Goal: Transaction & Acquisition: Subscribe to service/newsletter

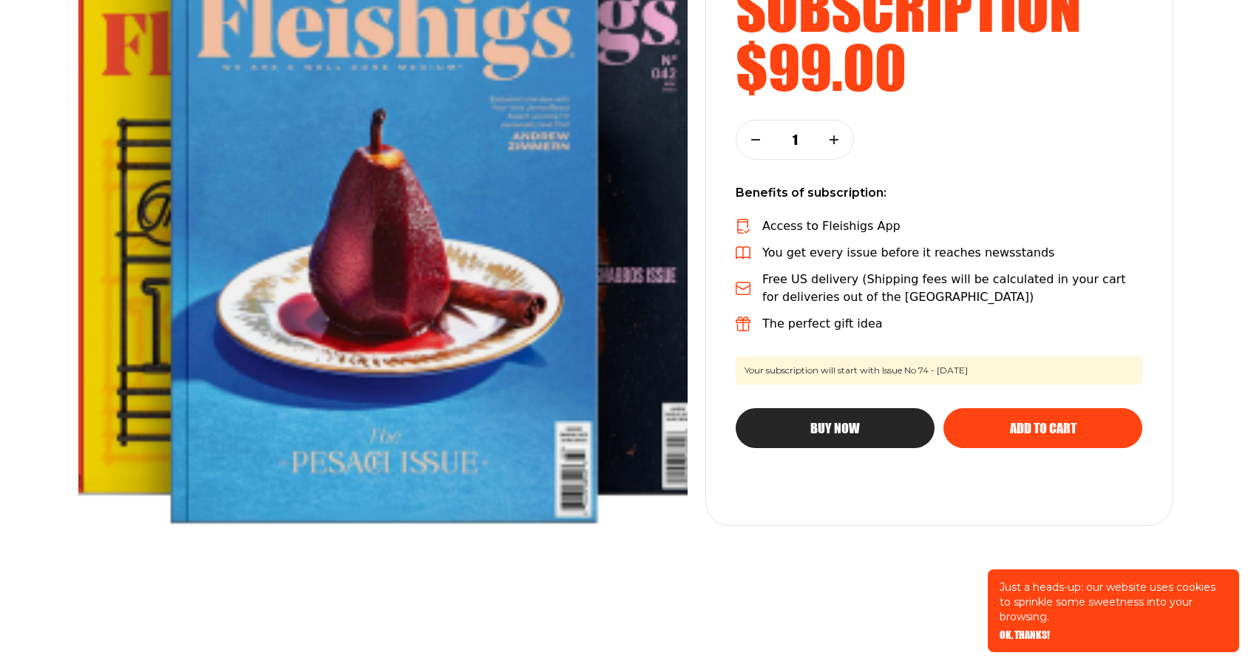
scroll to position [299, 0]
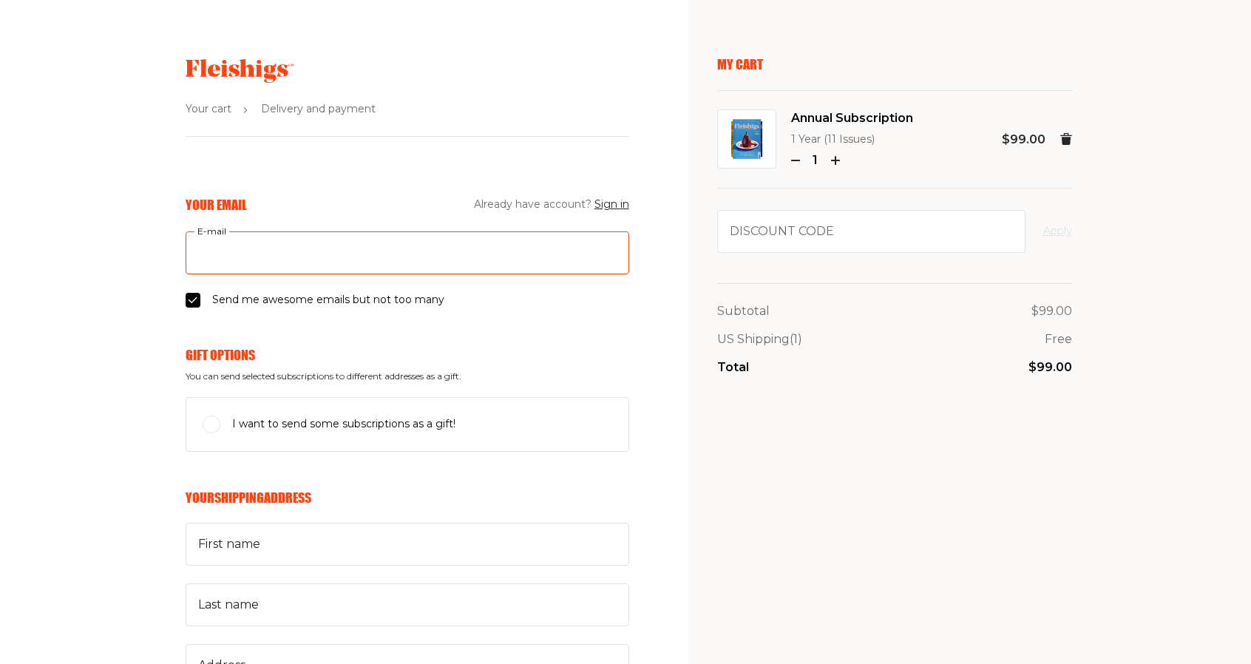
click at [259, 254] on input "E-mail" at bounding box center [408, 252] width 444 height 43
type input "leisaglass@gmail.com"
click at [211, 427] on input "I want to send some subscriptions as a gift!" at bounding box center [212, 424] width 18 height 18
checkbox input "true"
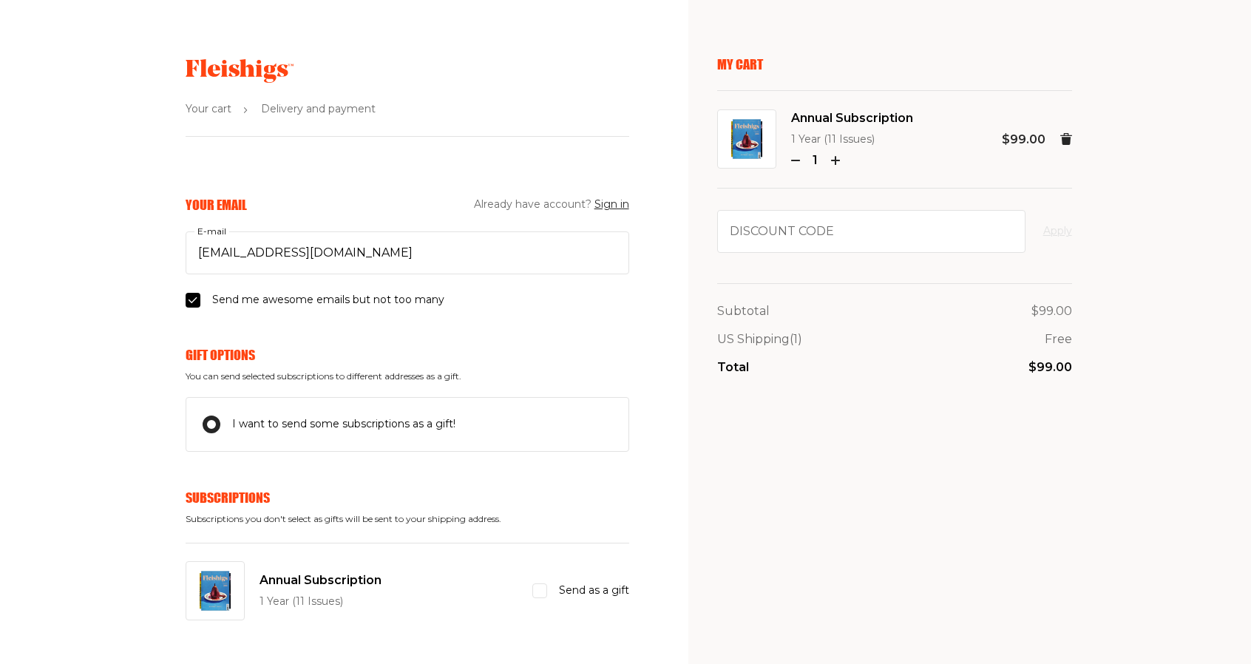
click at [540, 591] on input "Send as a gift" at bounding box center [539, 590] width 15 height 15
checkbox input "true"
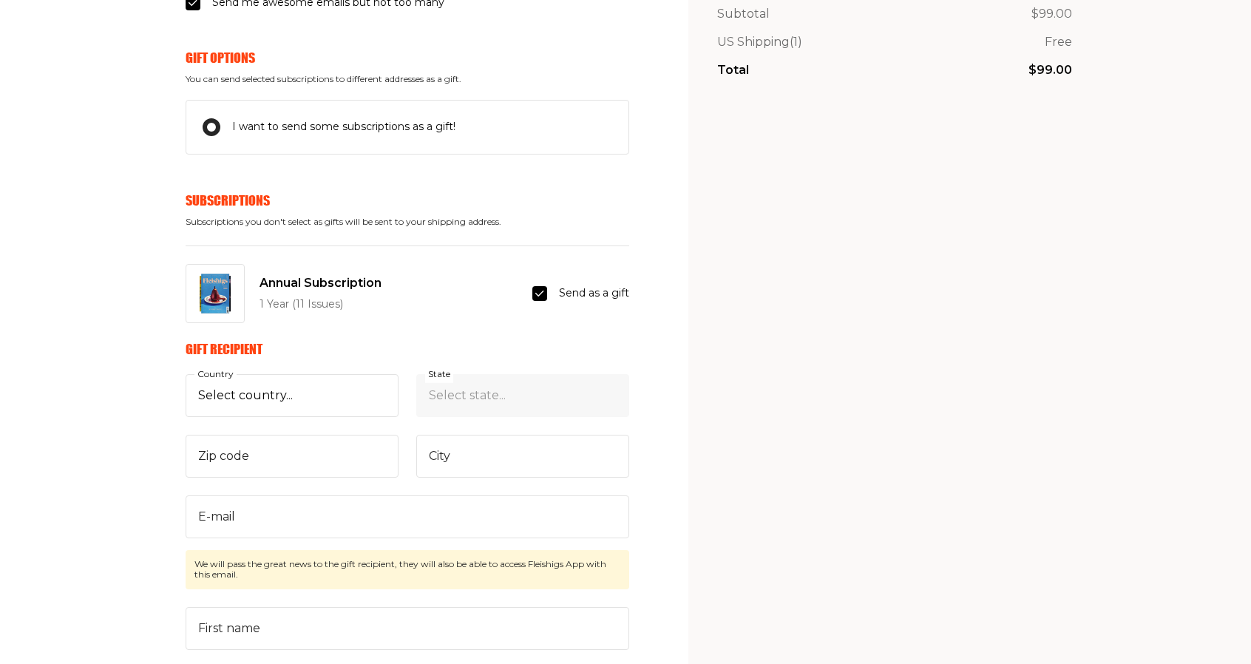
scroll to position [293, 0]
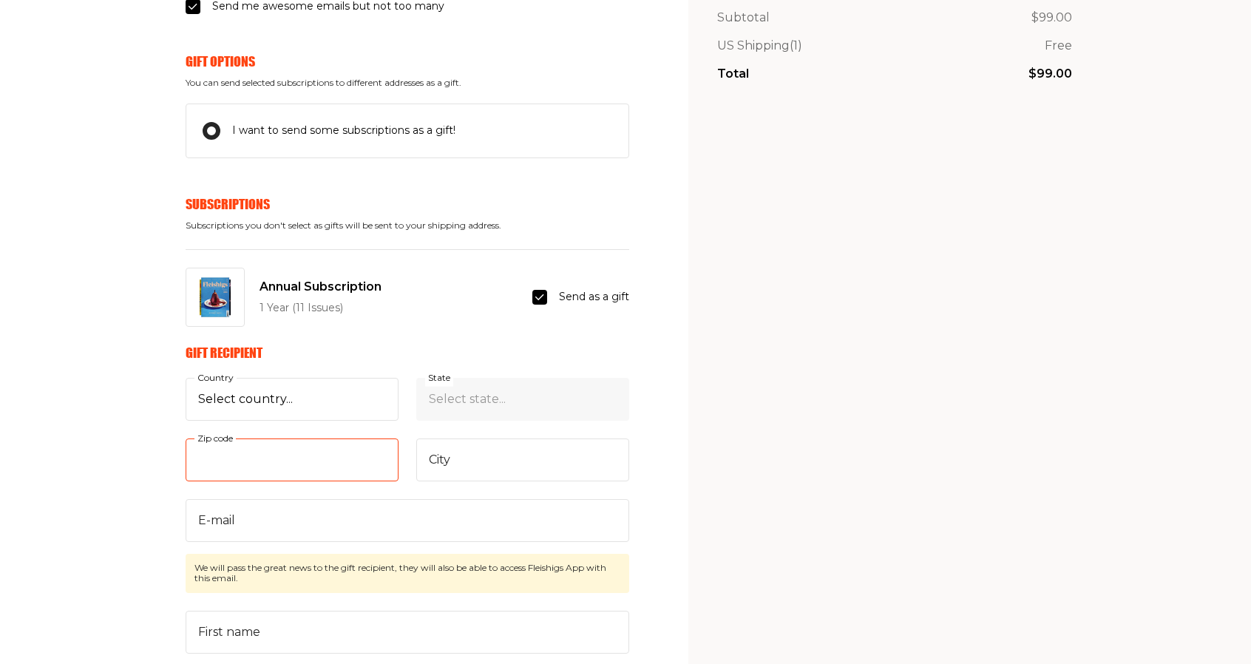
click at [253, 464] on input "Zip code" at bounding box center [292, 459] width 213 height 43
type input "19103"
click at [486, 457] on input "City" at bounding box center [522, 459] width 213 height 43
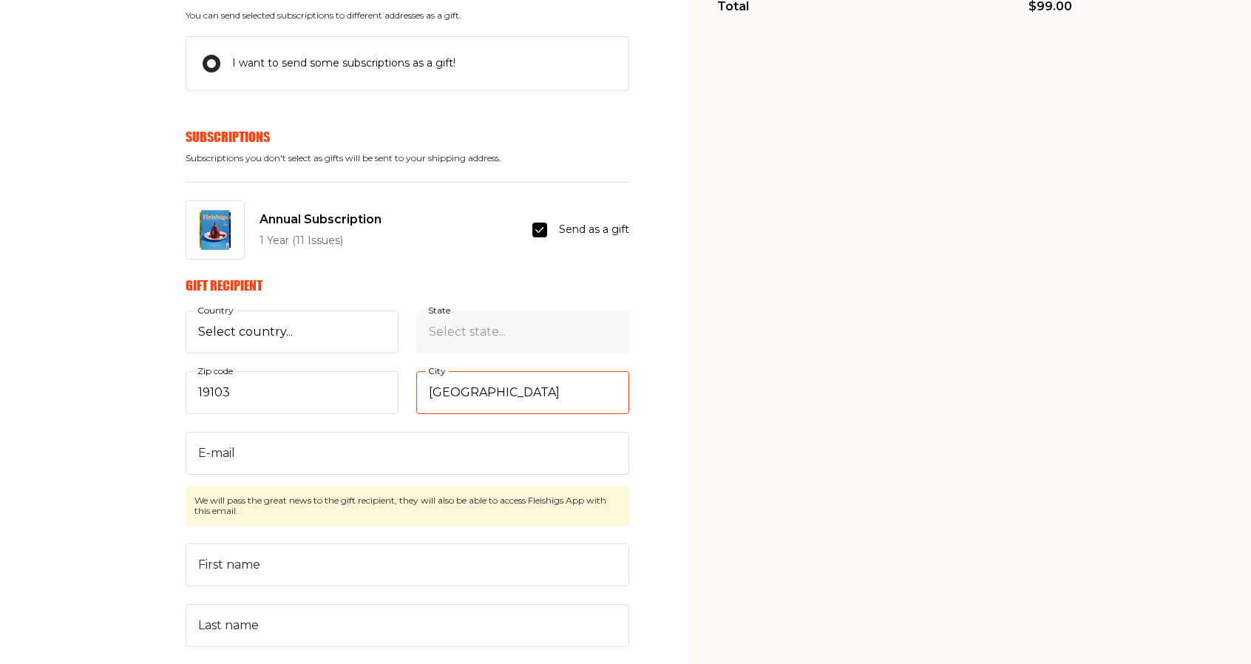
scroll to position [358, 0]
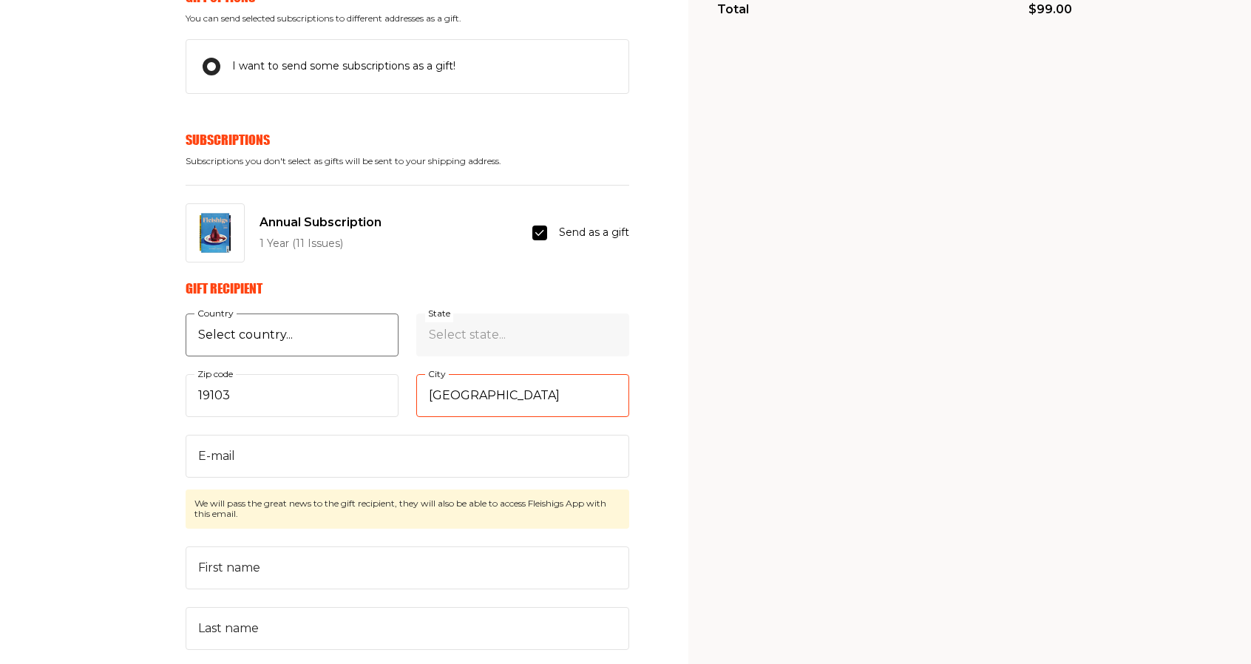
type input "Philadelphia"
click at [265, 340] on select "Select country... United States Canada (+$29/subscription) Afghanistan (+$44/su…" at bounding box center [292, 334] width 213 height 43
select select "US"
click at [186, 313] on select "Select country... United States Canada (+$29/subscription) Afghanistan (+$44/su…" at bounding box center [292, 334] width 213 height 43
click at [461, 338] on select "Select state... Alabama Alaska American Samoa Arizona Arkansas California Color…" at bounding box center [522, 334] width 213 height 43
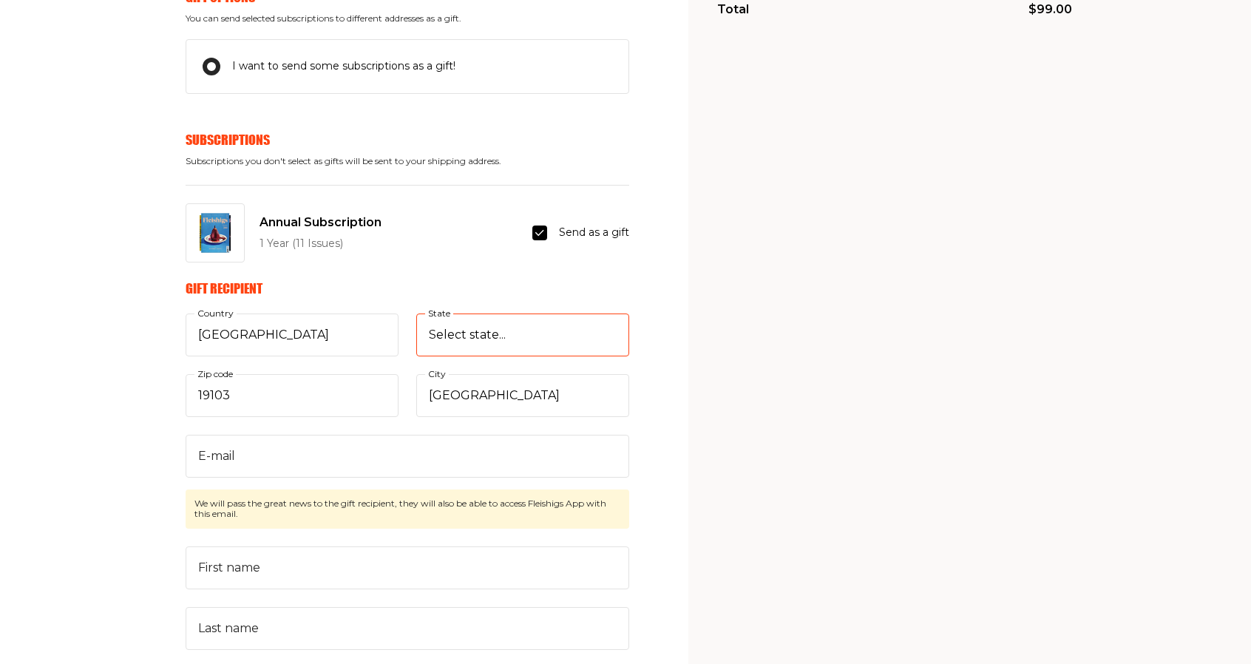
select select "Pennsylvania"
click at [416, 313] on select "Select state... Alabama Alaska American Samoa Arizona Arkansas California Color…" at bounding box center [522, 334] width 213 height 43
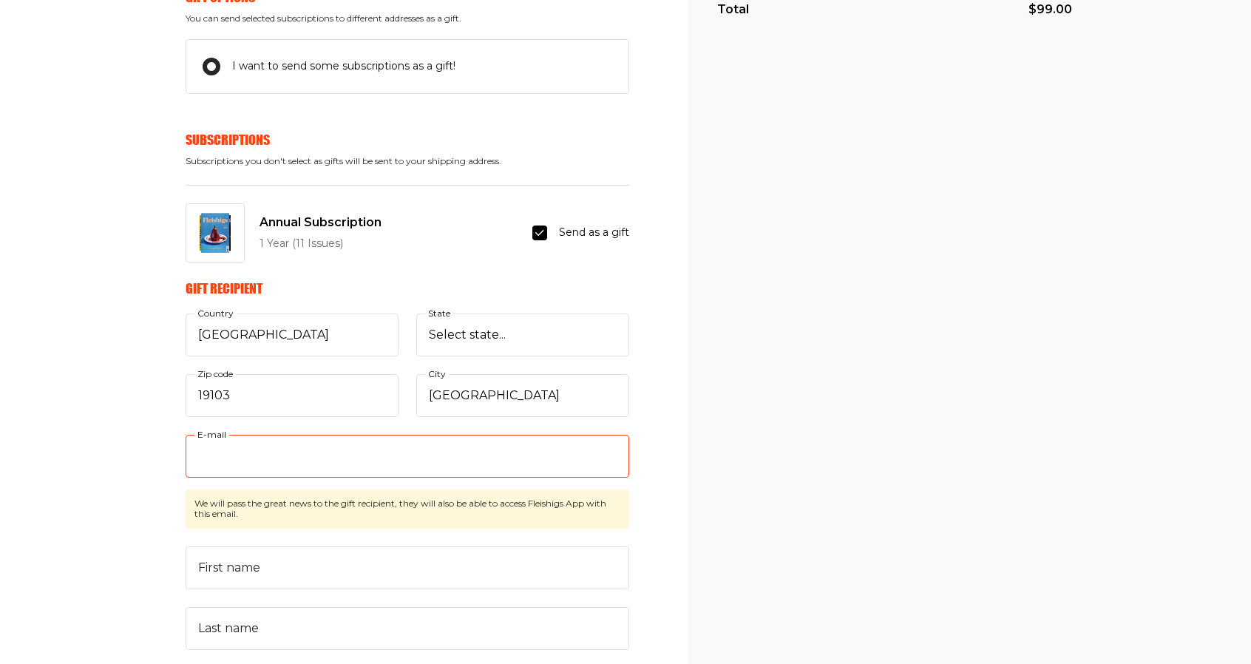
click at [221, 455] on input "E-mail" at bounding box center [408, 456] width 444 height 43
type input "dglass.09@gmail.com"
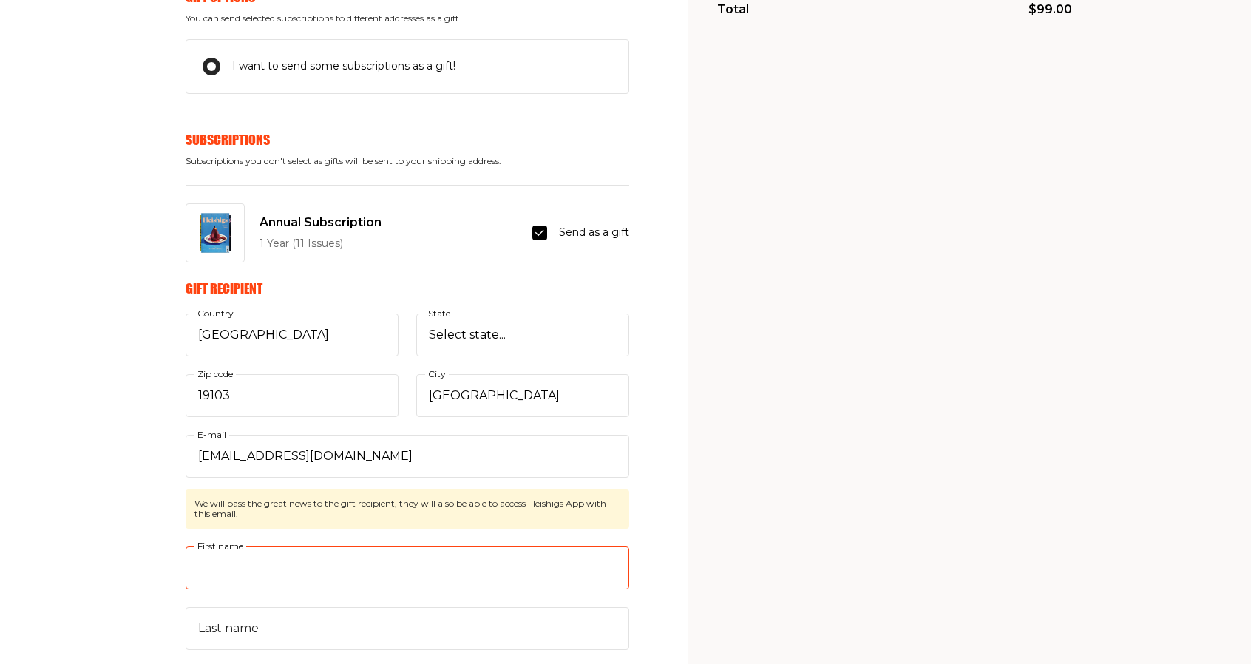
click at [269, 566] on input "First name" at bounding box center [408, 567] width 444 height 43
type input "David"
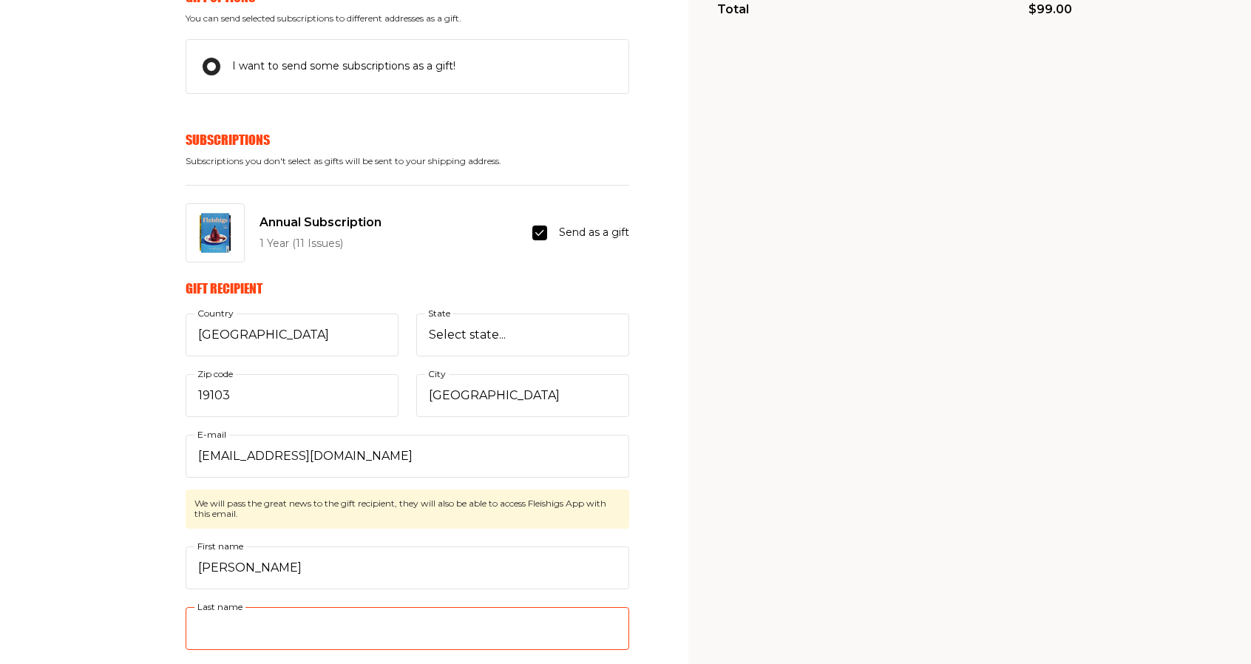
click at [242, 620] on input "Last name" at bounding box center [408, 628] width 444 height 43
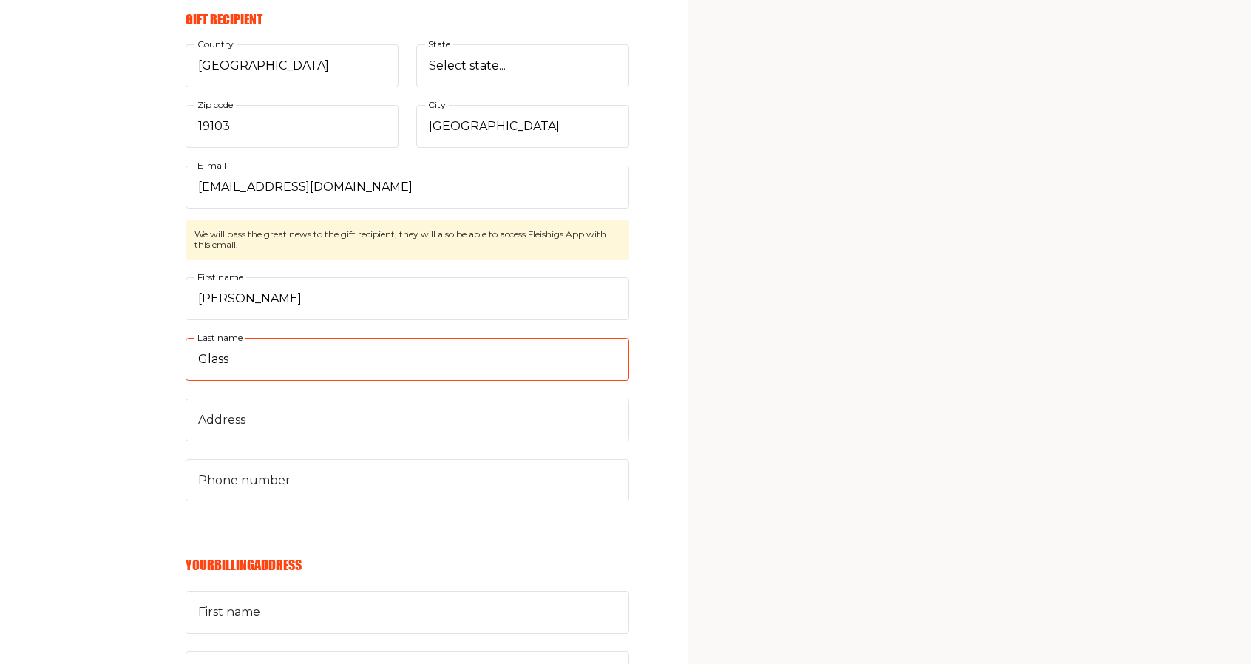
scroll to position [637, 0]
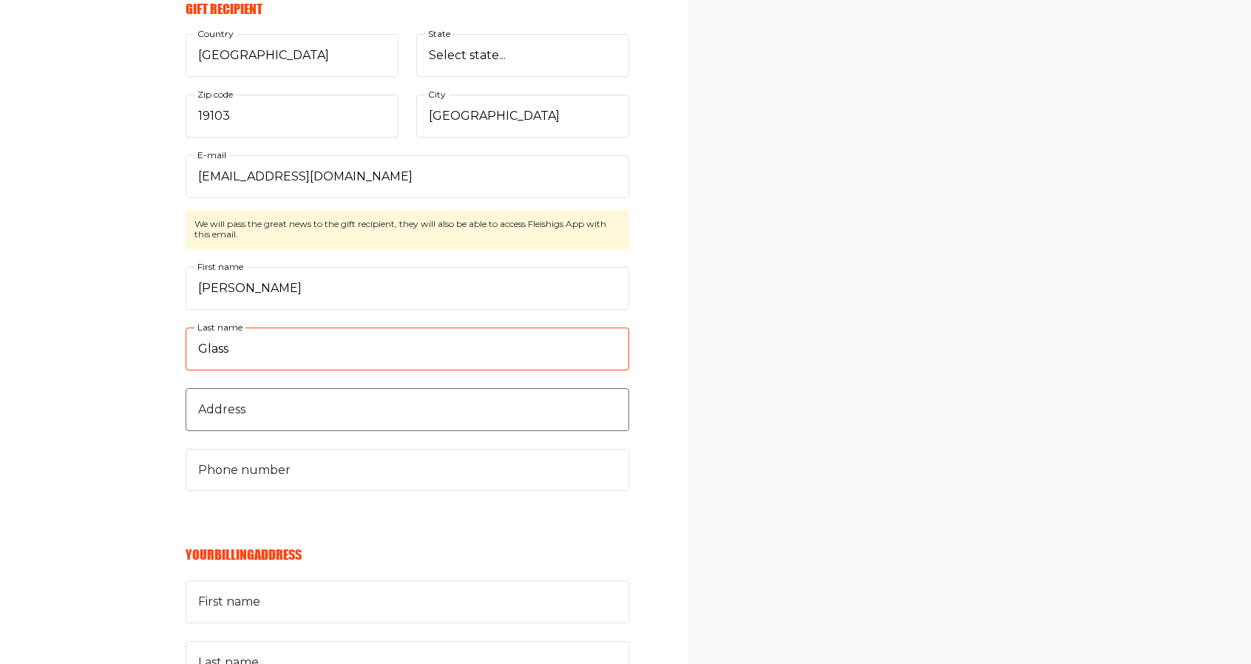
type input "Glass"
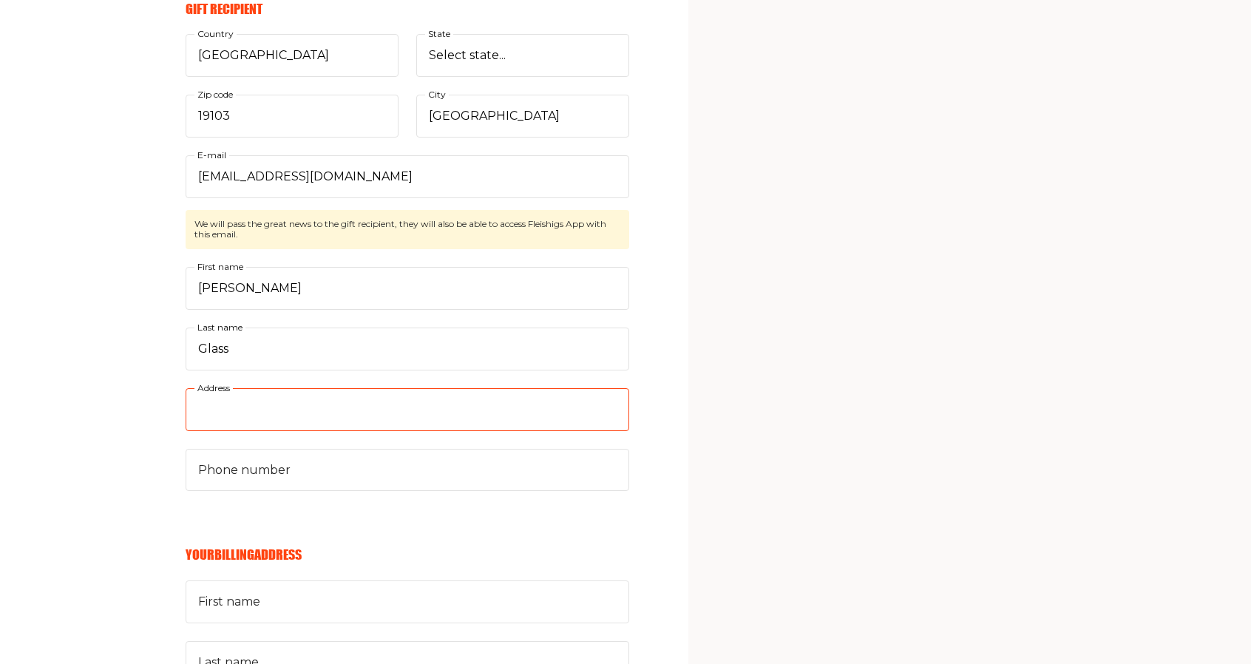
click at [222, 408] on input "Address" at bounding box center [408, 409] width 444 height 43
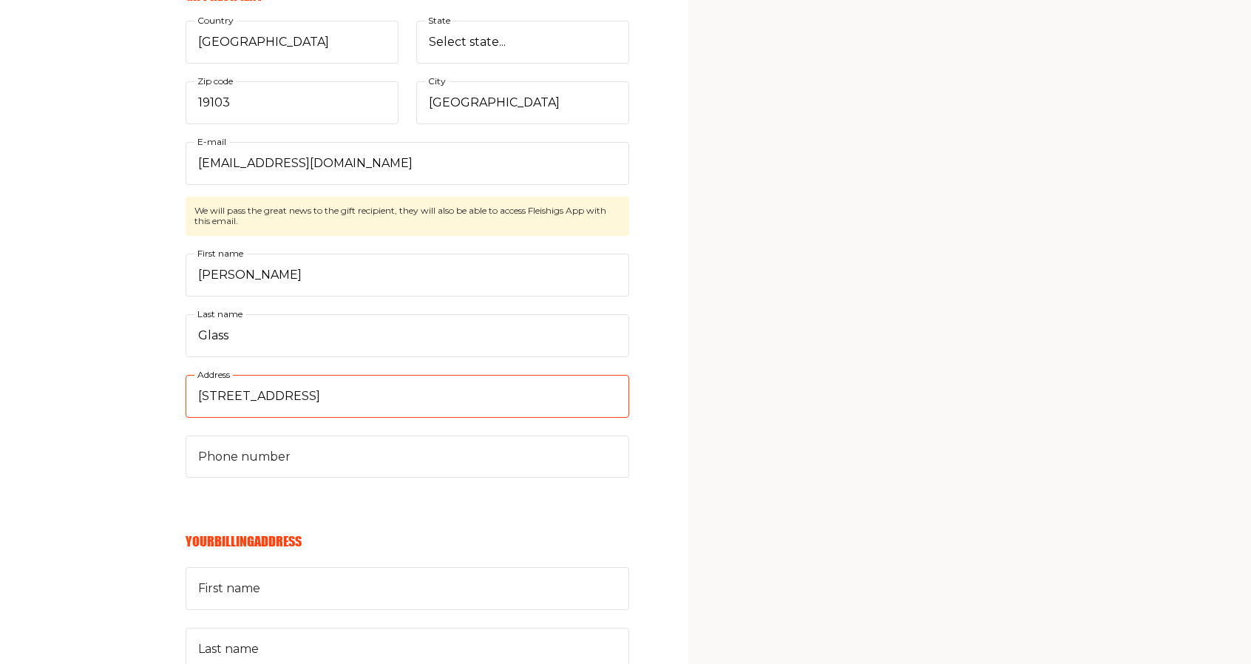
scroll to position [664, 0]
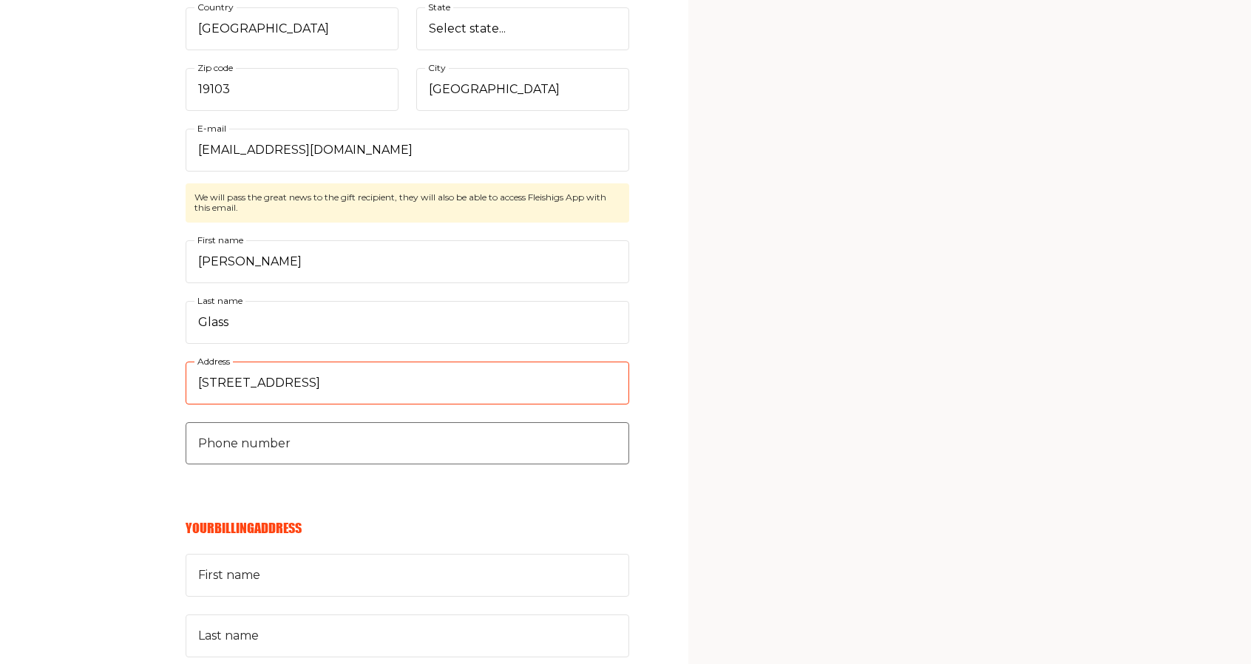
type input "2400 Chestnut Street Apt. 503"
click at [296, 441] on input "Phone number" at bounding box center [408, 443] width 444 height 43
type input "3"
type input "3393649142"
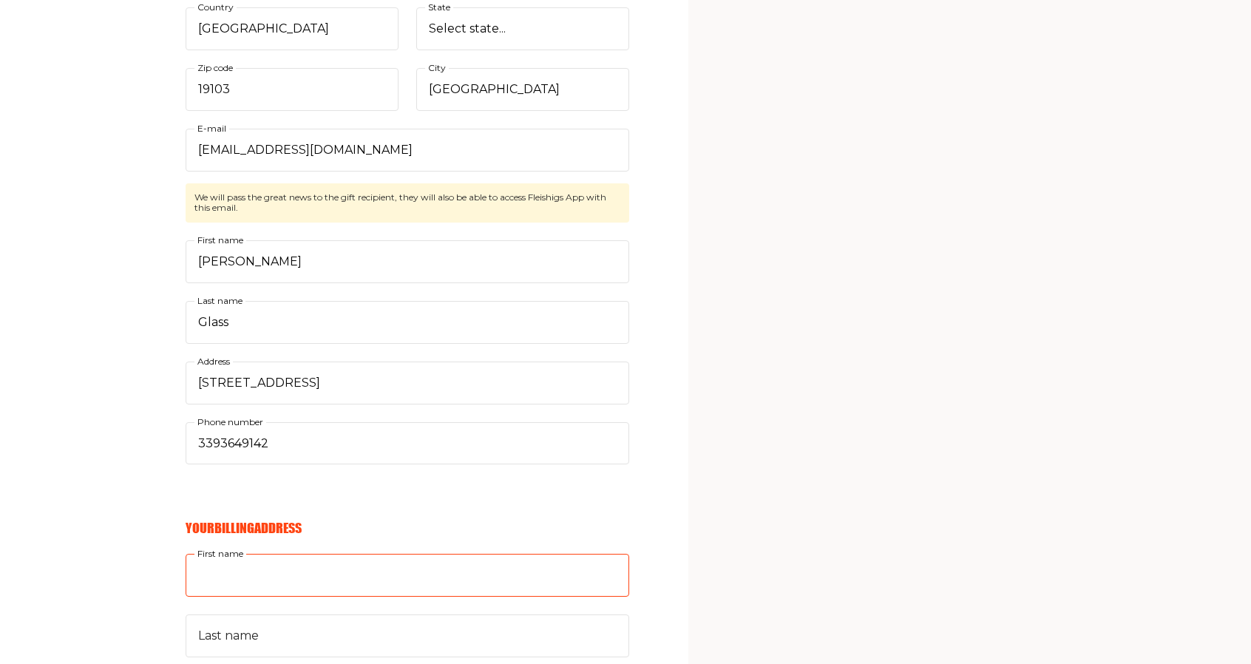
click at [247, 564] on input "First name" at bounding box center [408, 575] width 444 height 43
type input "Leisa"
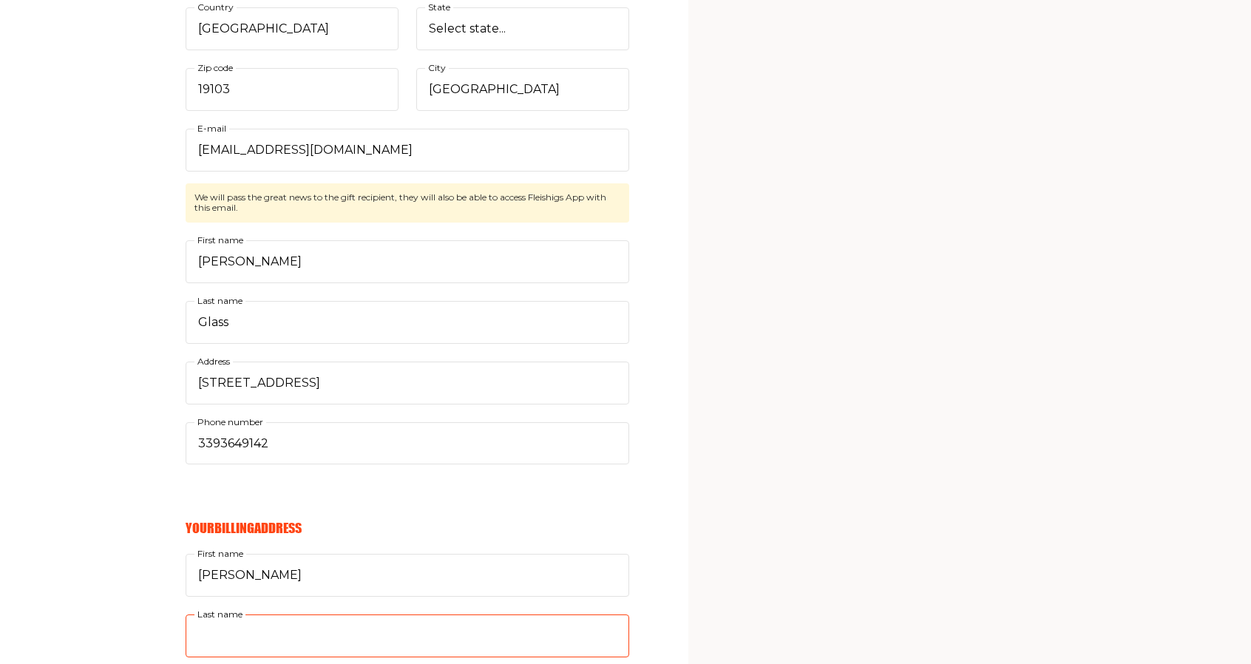
click at [218, 629] on input "Last name" at bounding box center [408, 635] width 444 height 43
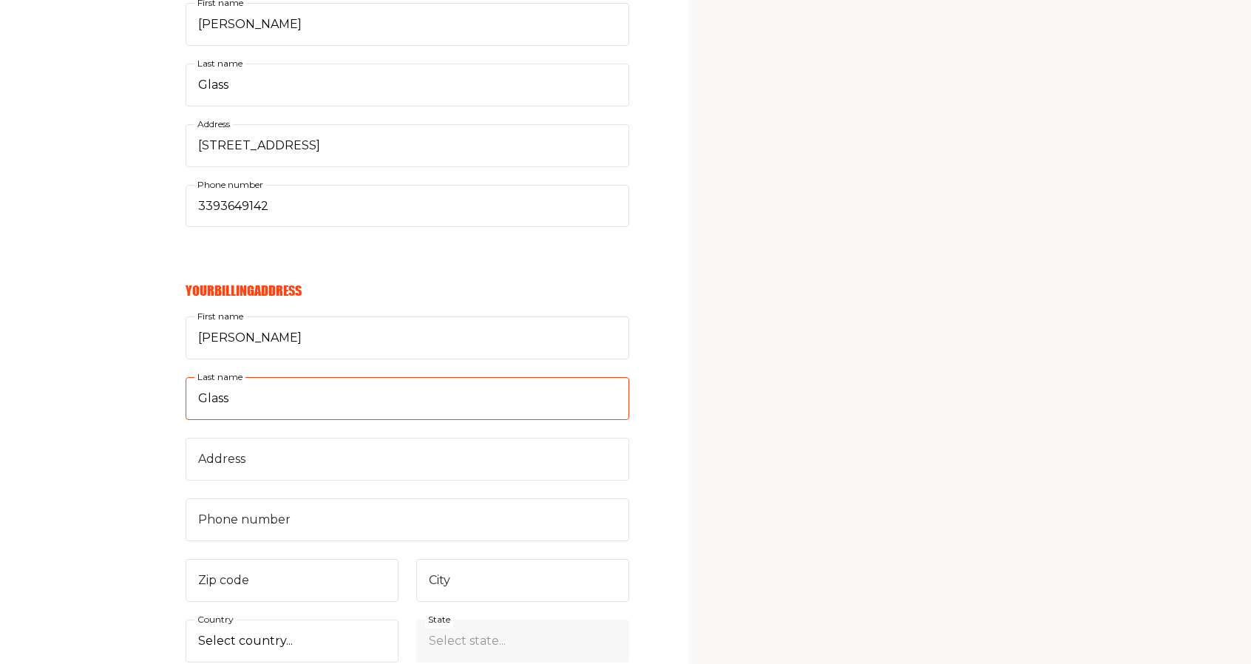
scroll to position [903, 0]
type input "Glass"
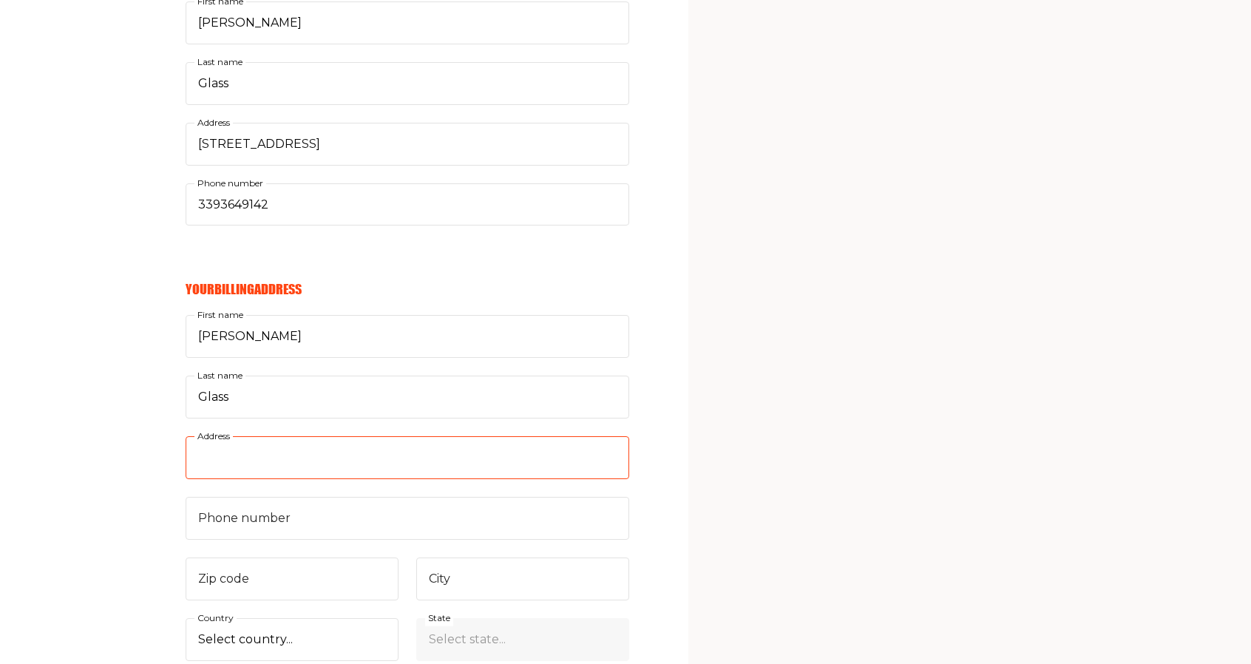
click at [315, 455] on input "Address" at bounding box center [408, 457] width 444 height 43
type input "455 Passaic Ave. Apt. 2F"
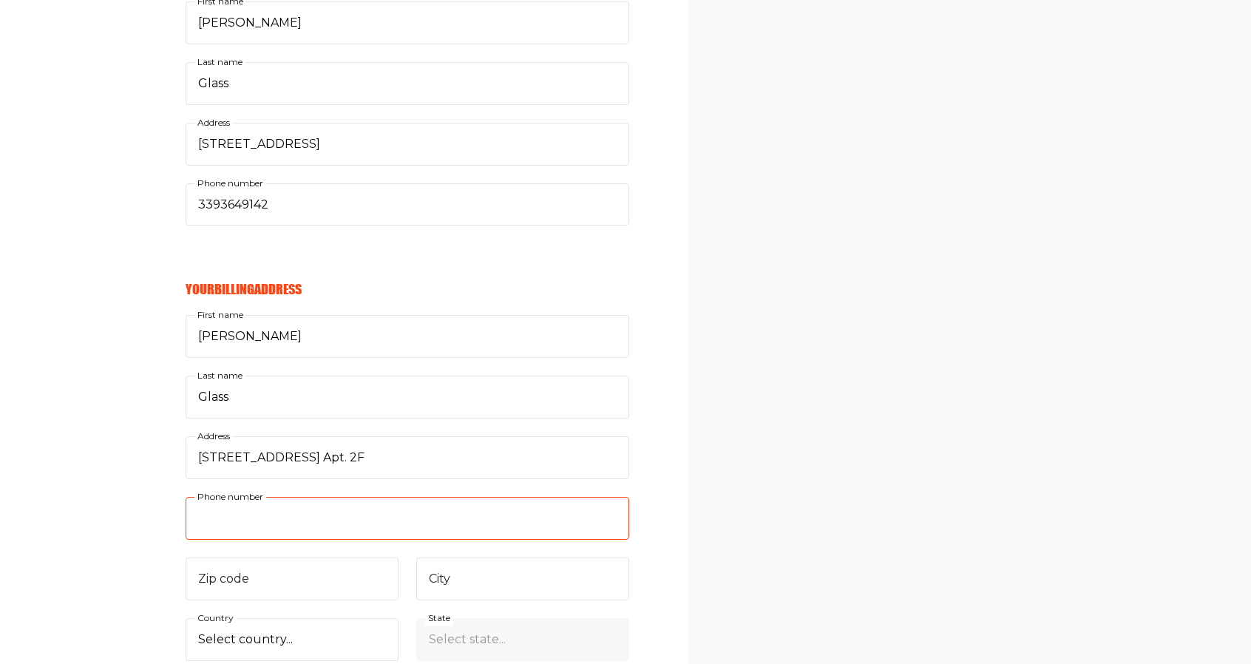
click at [285, 512] on input "Phone number" at bounding box center [408, 518] width 444 height 43
type input "3393649141"
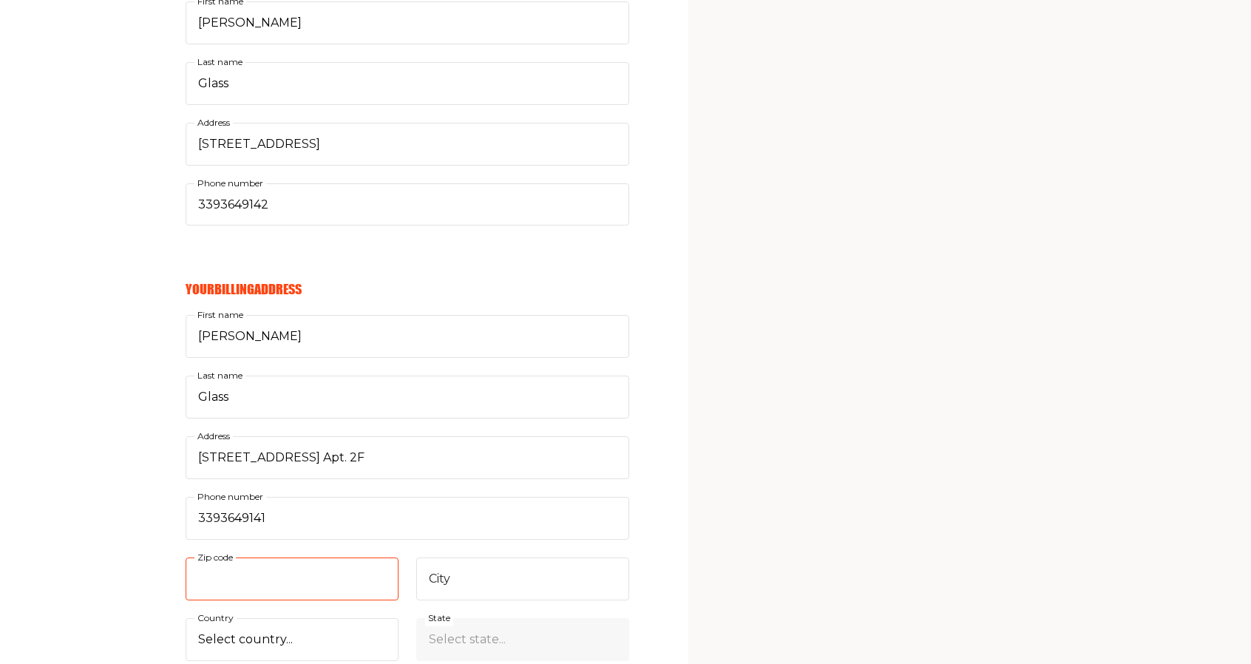
click at [263, 563] on input "Zip code" at bounding box center [292, 578] width 213 height 43
type input "07055"
click at [429, 574] on input "City" at bounding box center [522, 578] width 213 height 43
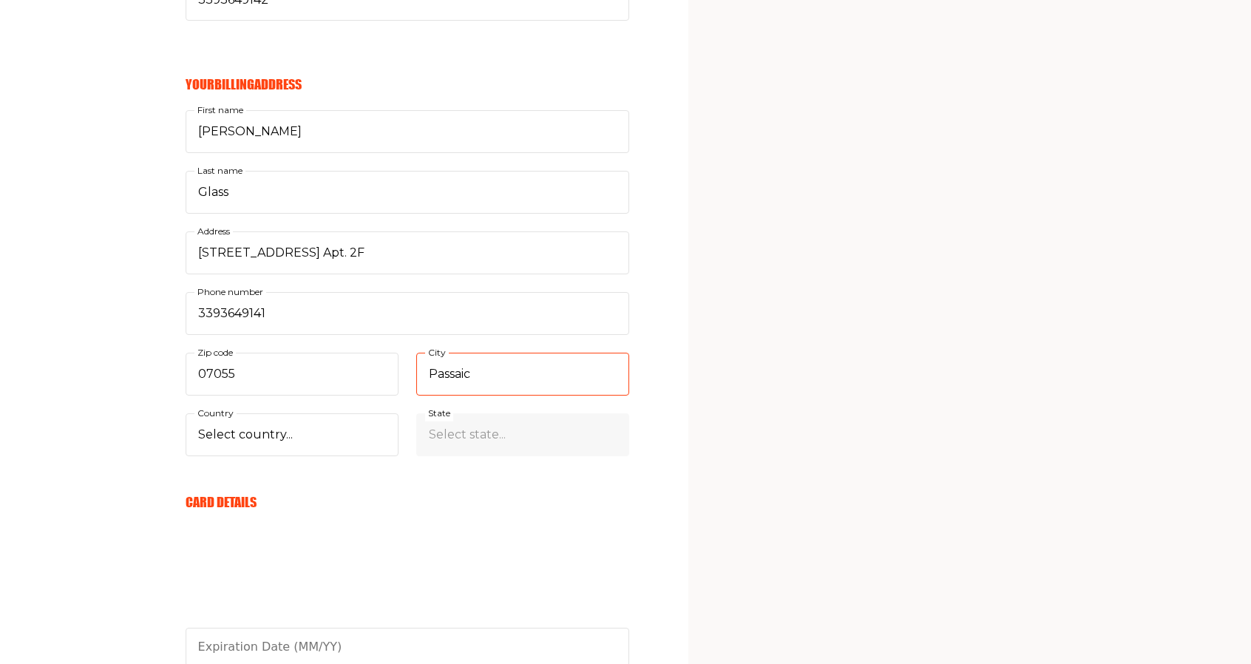
scroll to position [1110, 0]
type input "Passaic"
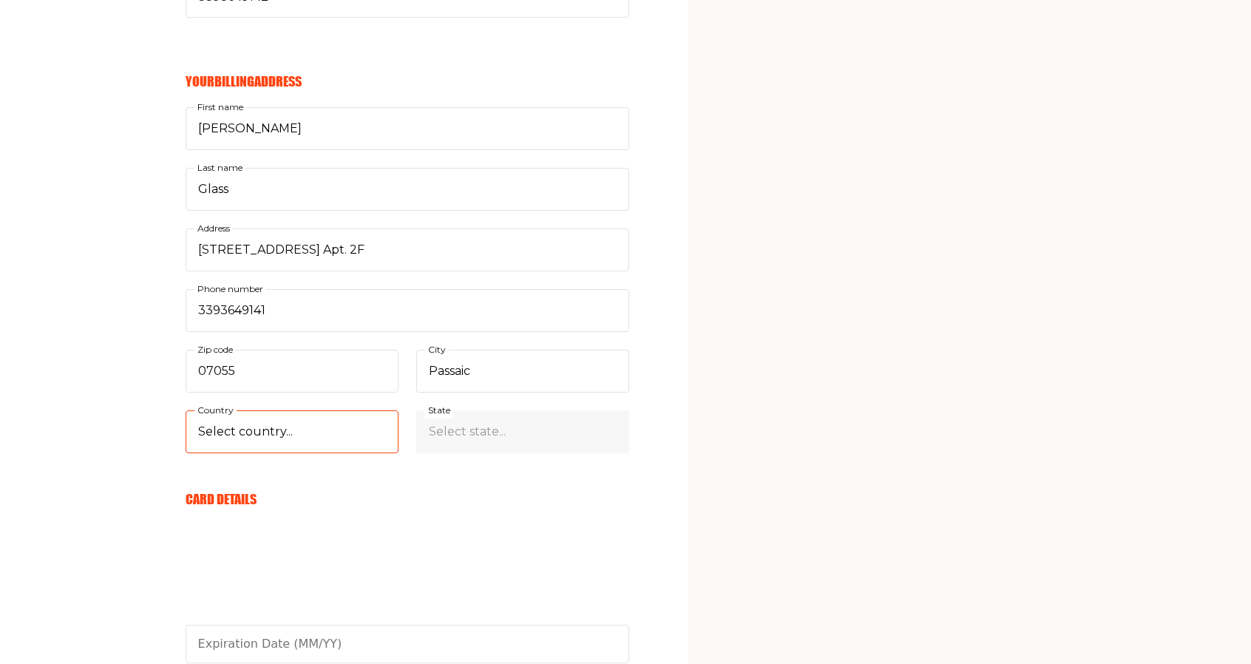
click at [295, 426] on select "Select country... United States Canada Afghanistan Åland Islands Albania Algeri…" at bounding box center [292, 431] width 213 height 43
select select "US"
click at [186, 410] on select "Select country... United States Canada Afghanistan Åland Islands Albania Algeri…" at bounding box center [292, 431] width 213 height 43
click at [464, 423] on select "Select state... Alabama Alaska American Samoa Arizona Arkansas California Color…" at bounding box center [522, 431] width 213 height 43
select select "New Jersey"
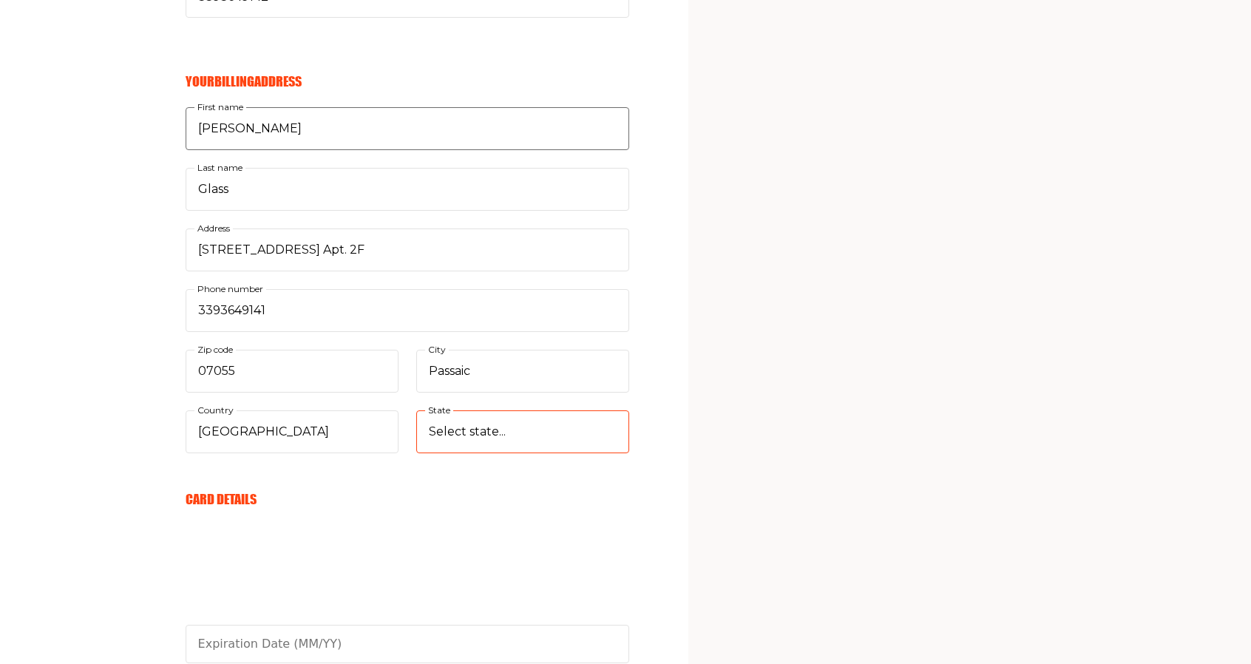
click at [416, 410] on select "Select state... Alabama Alaska American Samoa Arizona Arkansas California Color…" at bounding box center [522, 431] width 213 height 43
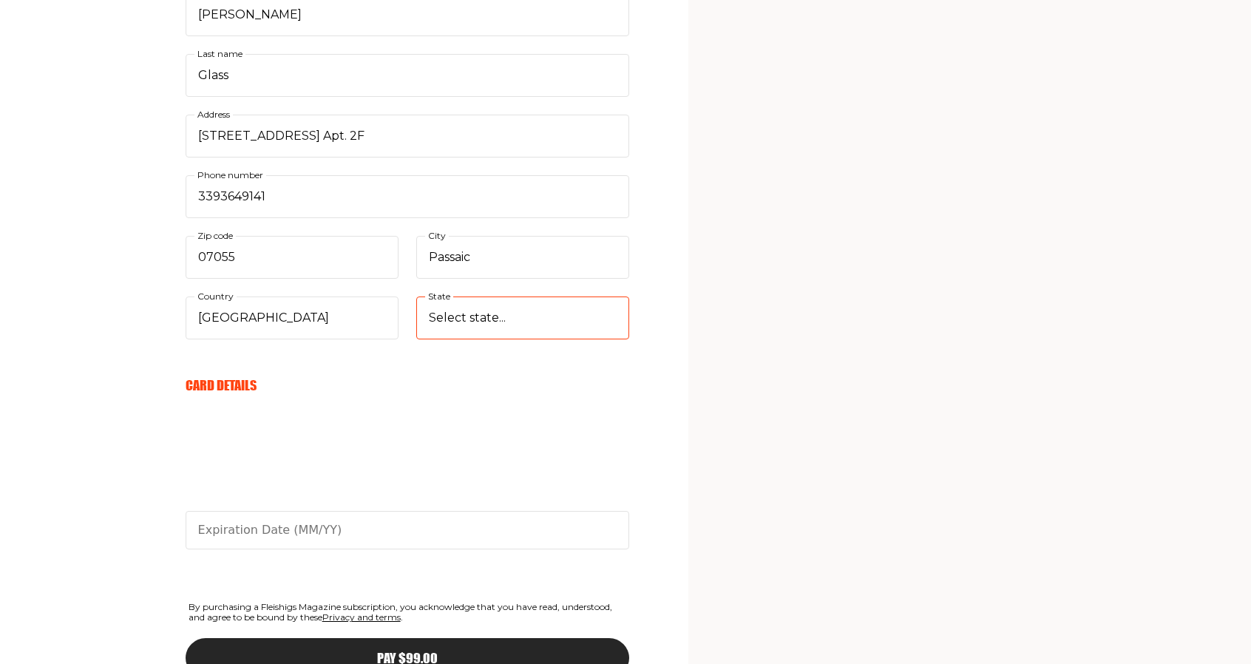
scroll to position [1229, 0]
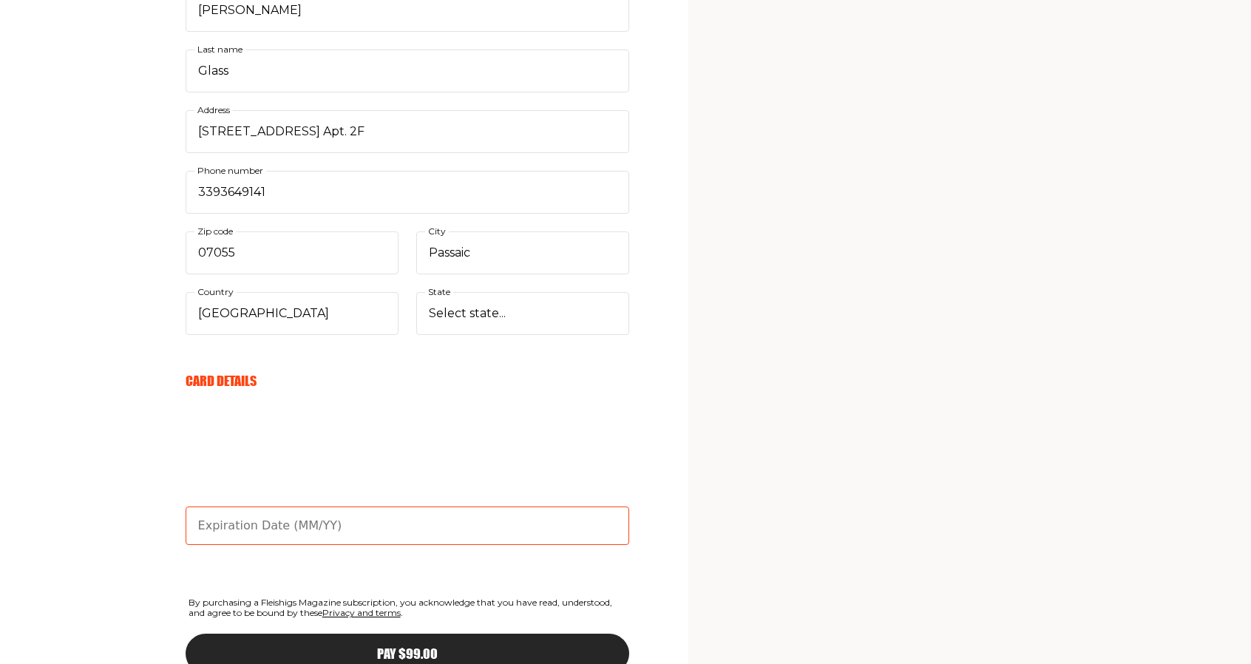
click at [217, 520] on input "text" at bounding box center [408, 525] width 444 height 38
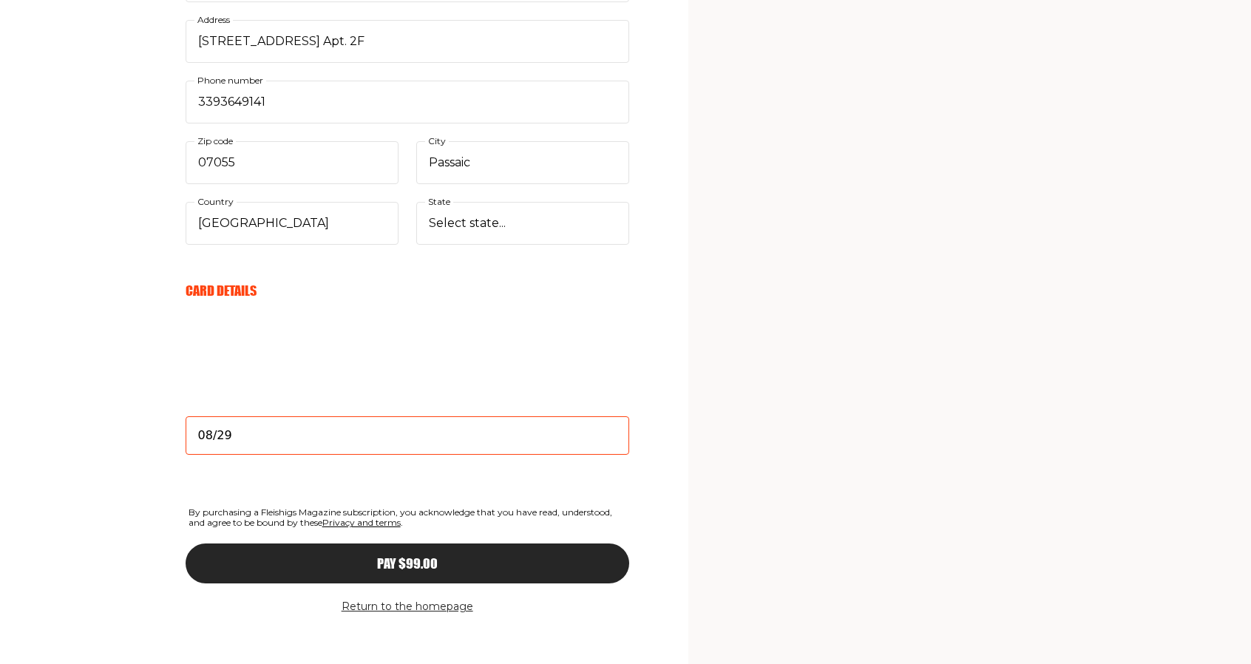
scroll to position [1321, 0]
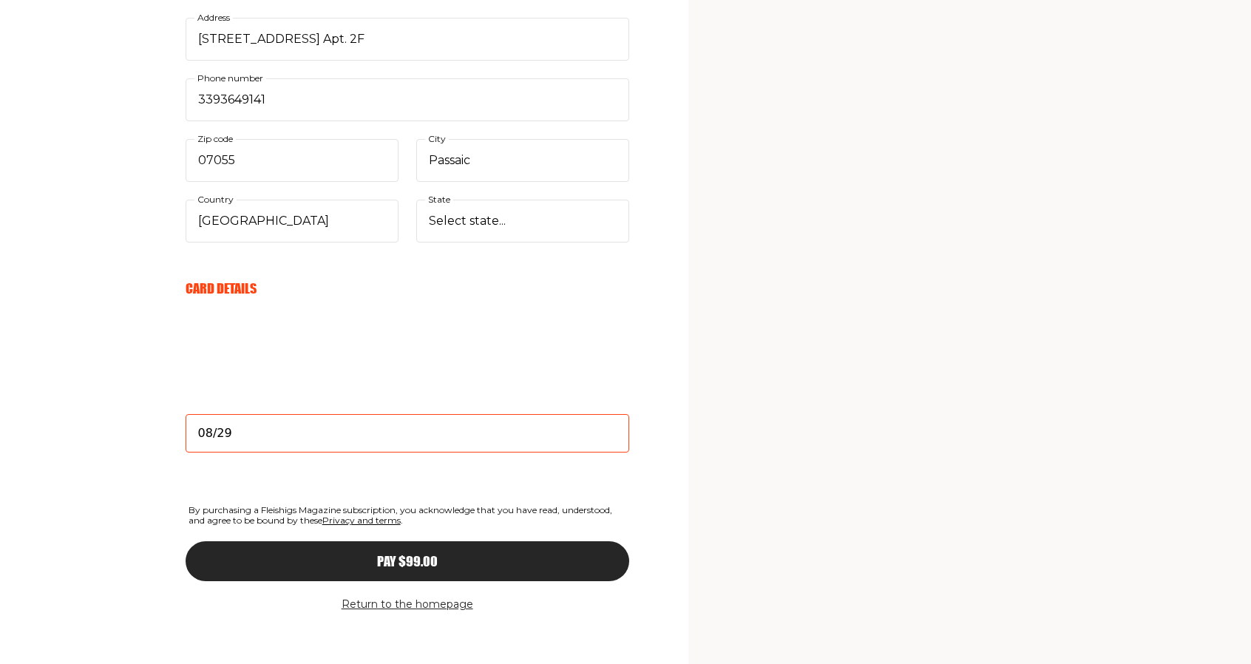
type input "08/29"
click at [367, 555] on div "Pay $99.00" at bounding box center [407, 560] width 384 height 13
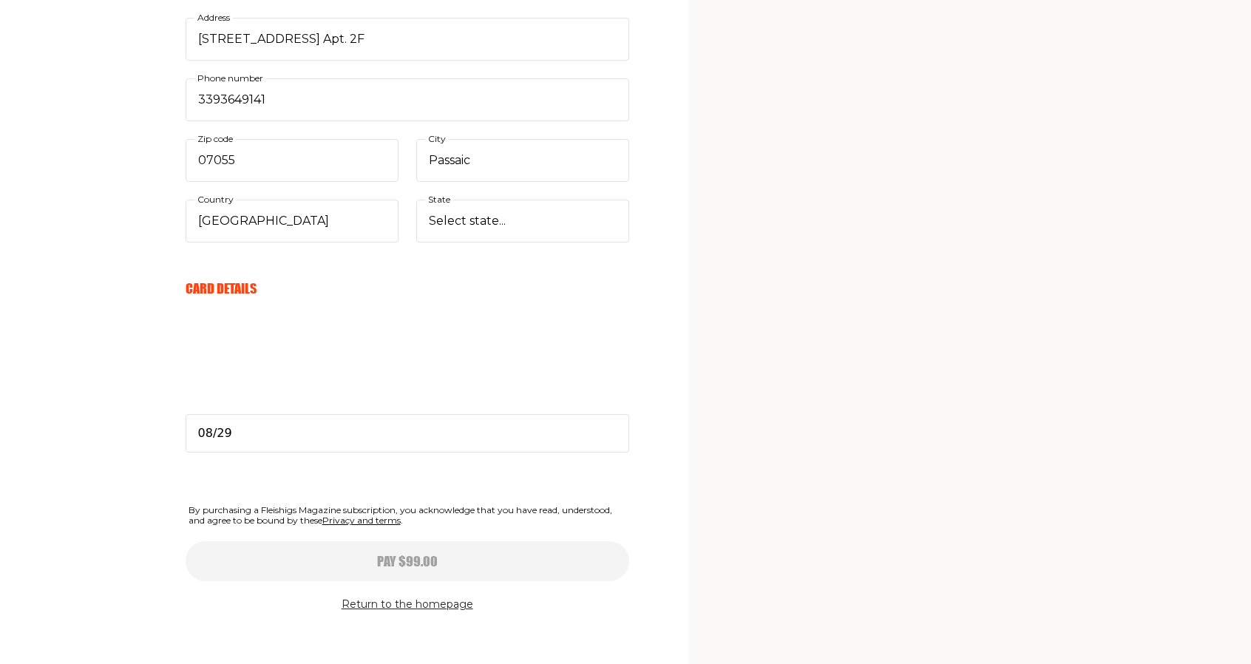
type input "08/29"
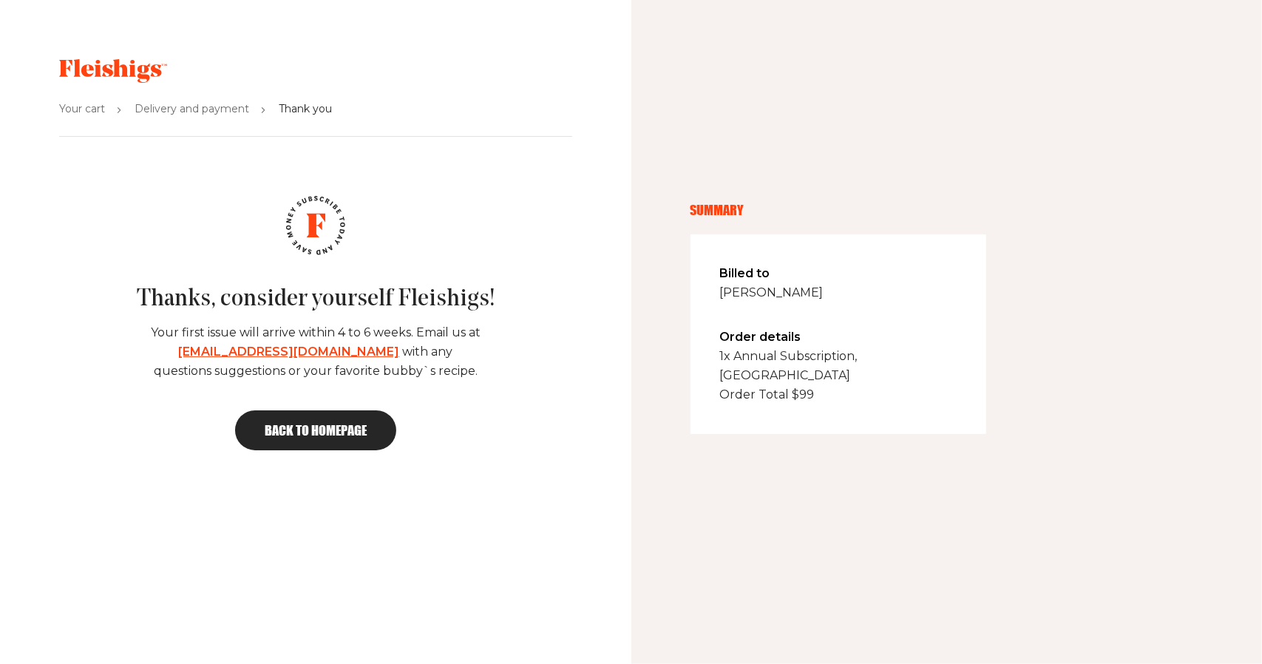
click at [314, 435] on span "Back to homepage" at bounding box center [316, 430] width 102 height 13
